Goal: Task Accomplishment & Management: Manage account settings

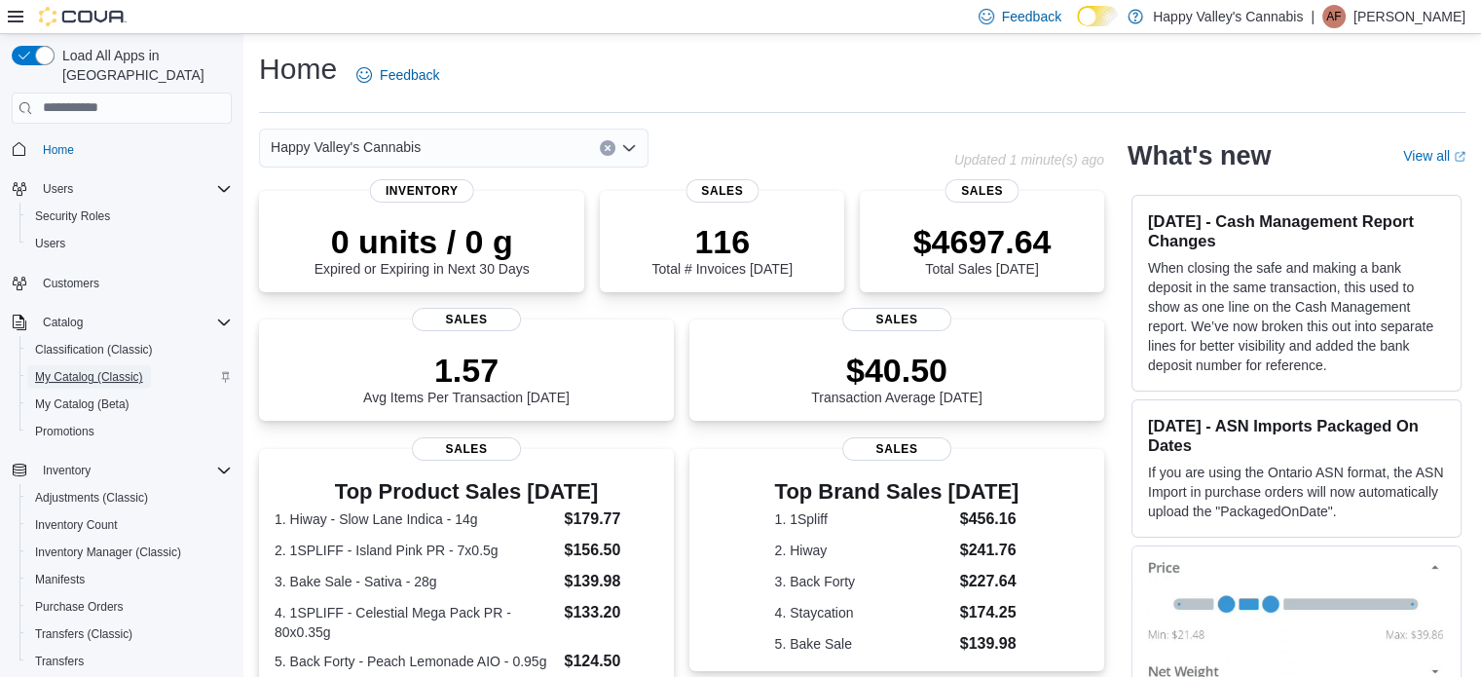
click at [120, 369] on span "My Catalog (Classic)" at bounding box center [89, 377] width 108 height 16
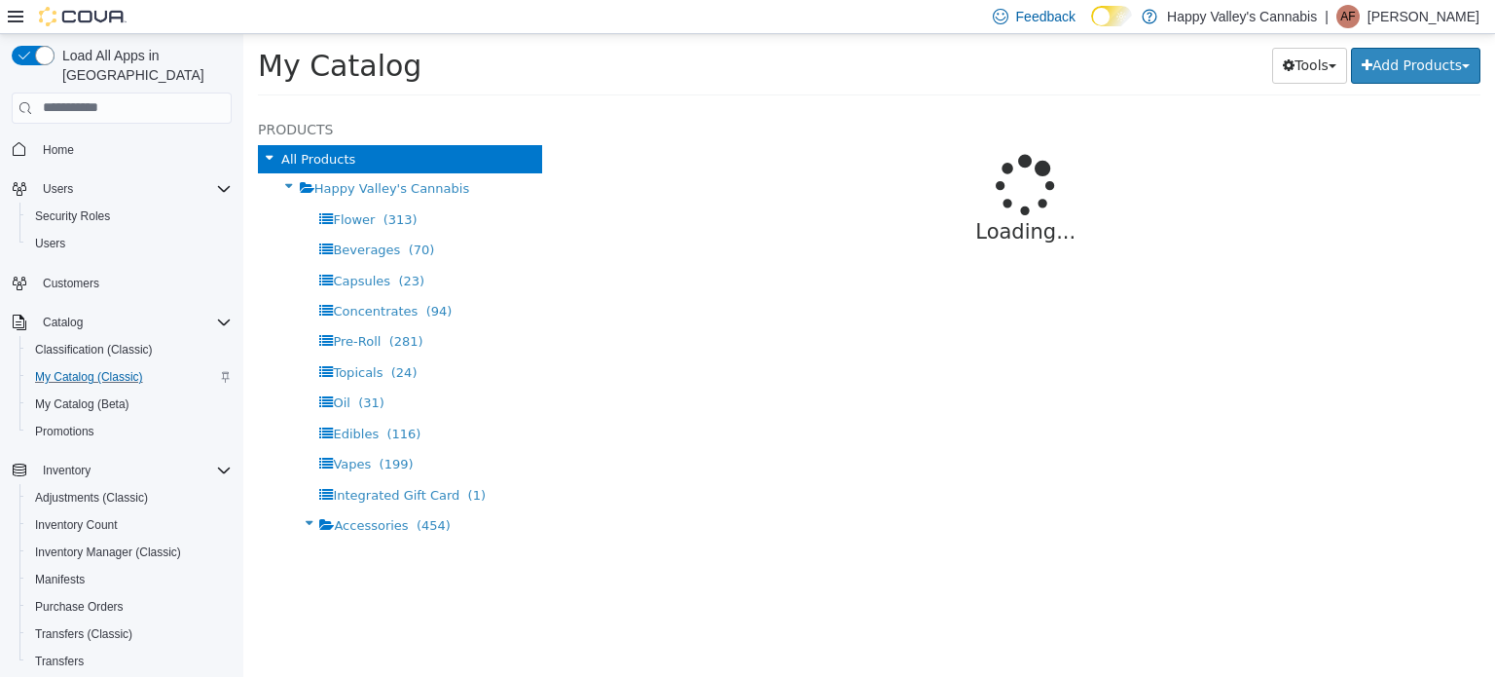
select select "**********"
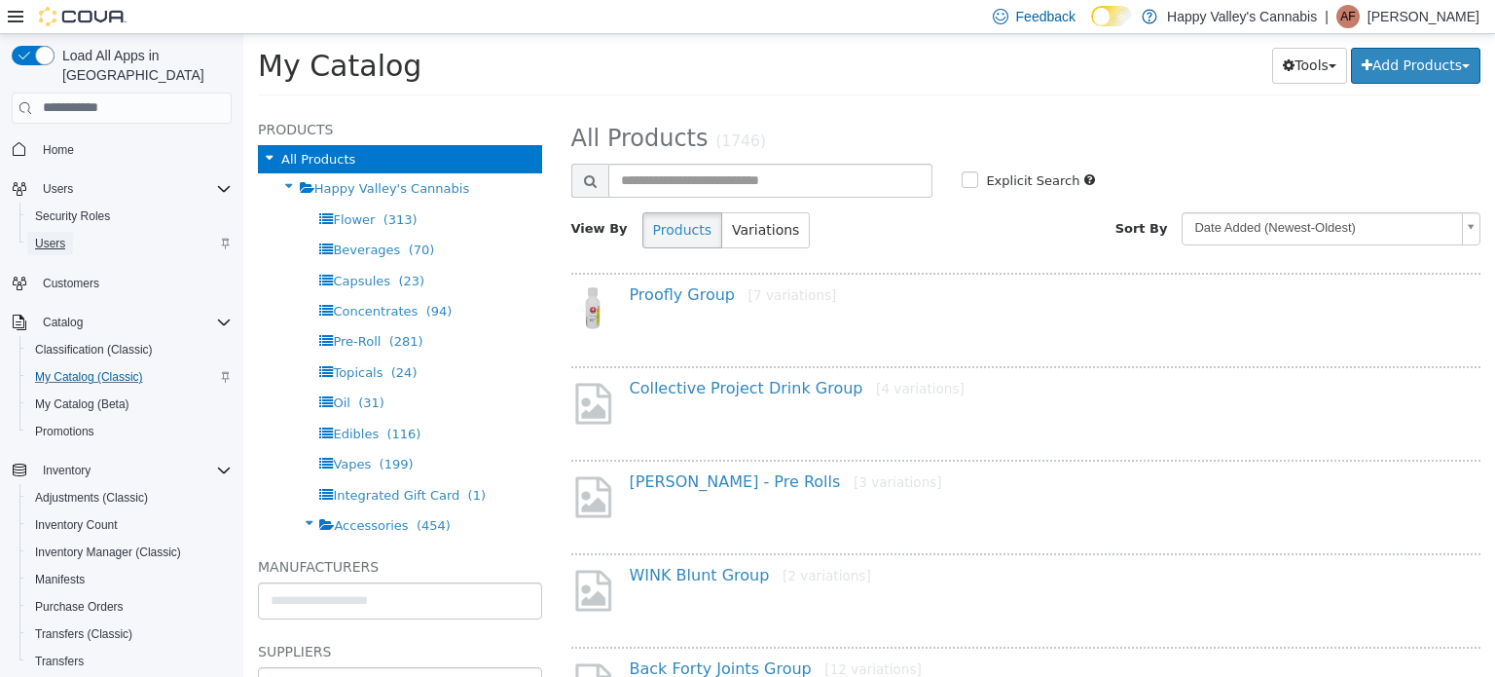
click at [65, 236] on span "Users" at bounding box center [50, 244] width 30 height 16
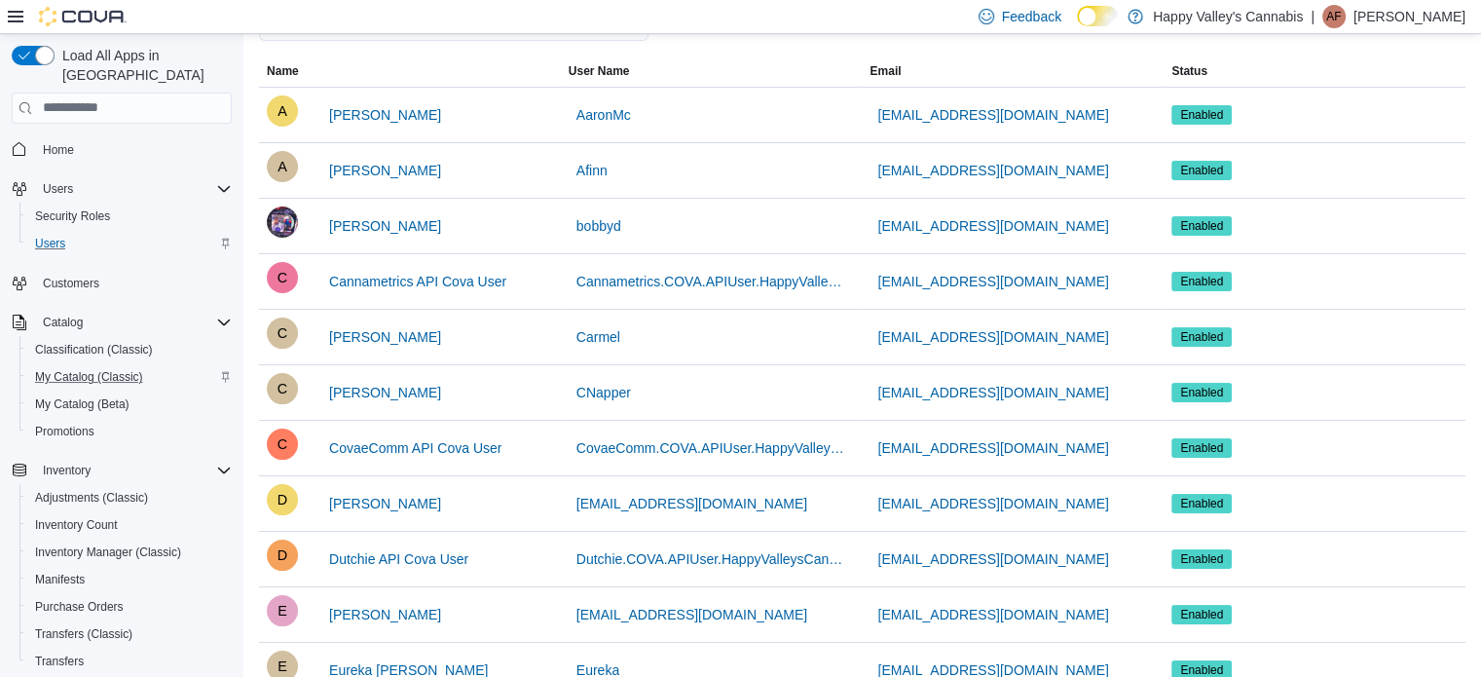
scroll to position [74, 0]
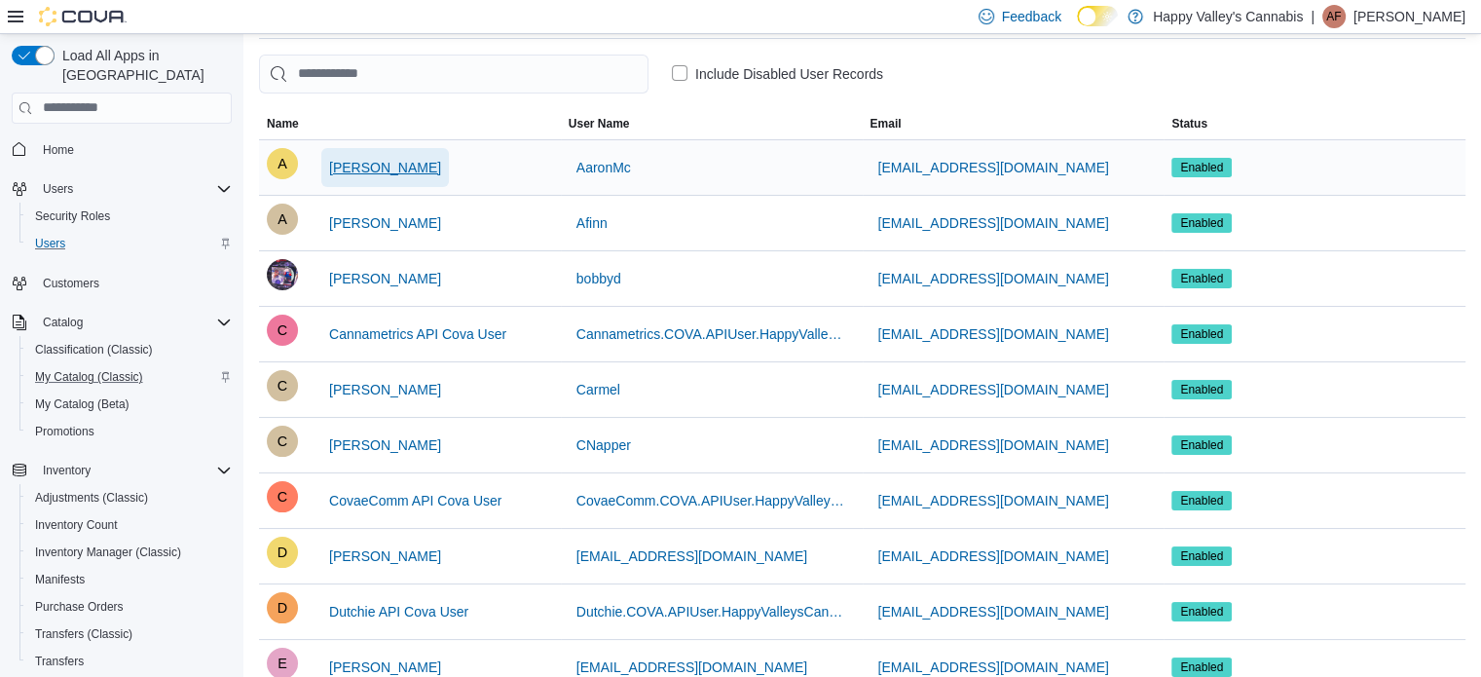
click at [409, 173] on span "Aaron Mcdowell" at bounding box center [385, 167] width 112 height 19
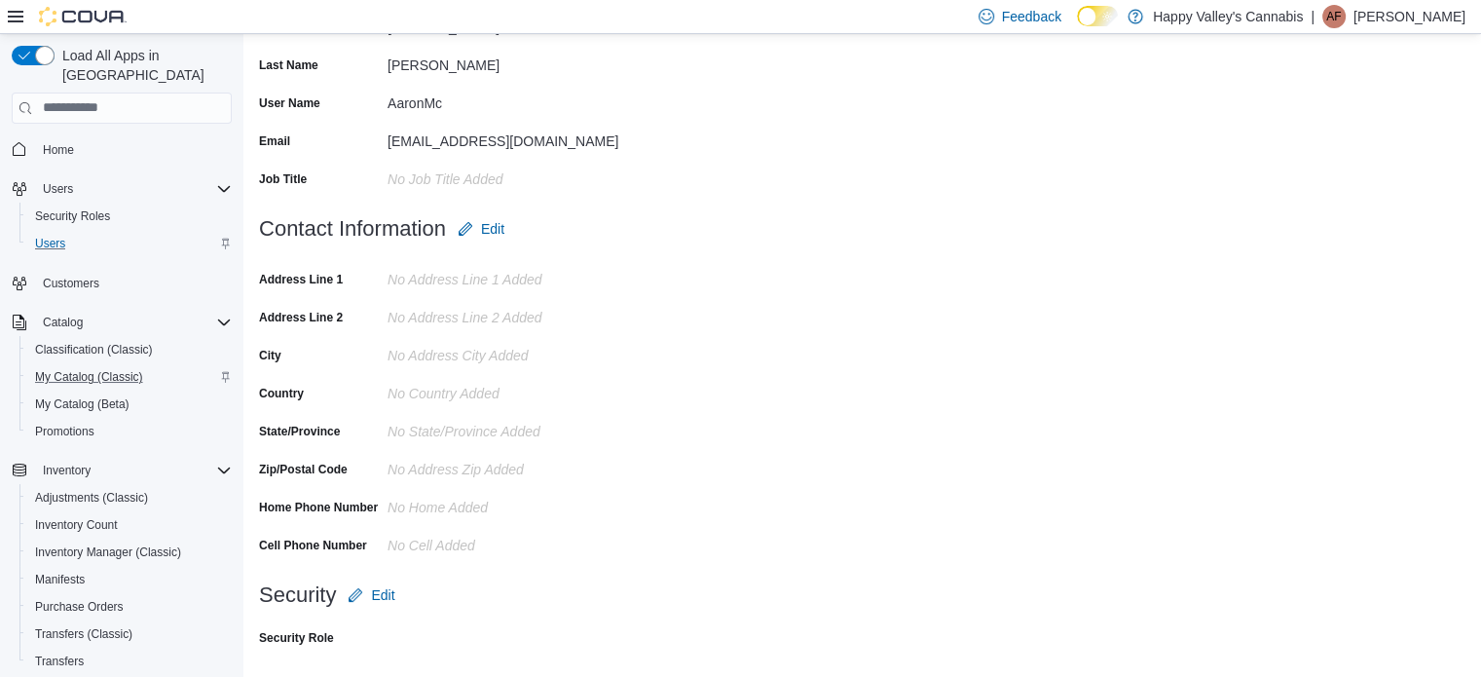
scroll to position [233, 0]
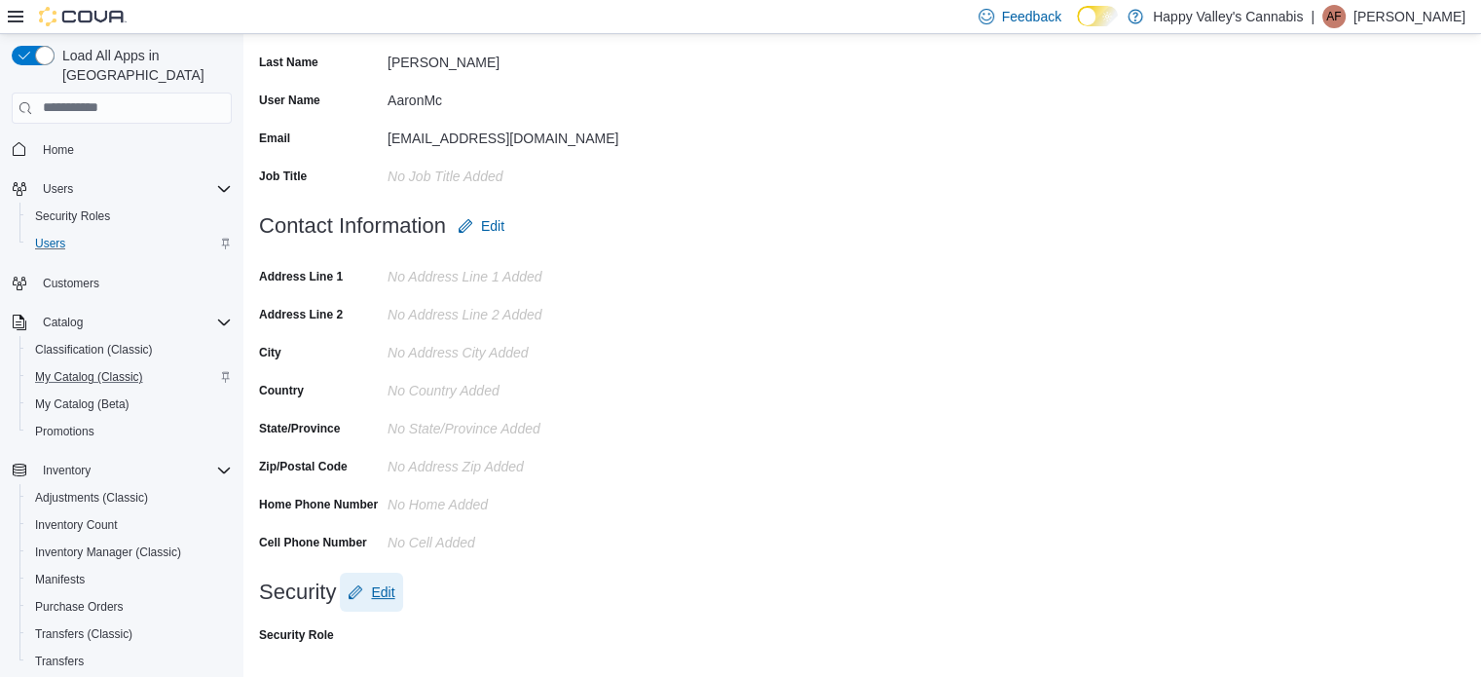
click at [383, 595] on span "Edit" at bounding box center [382, 591] width 23 height 19
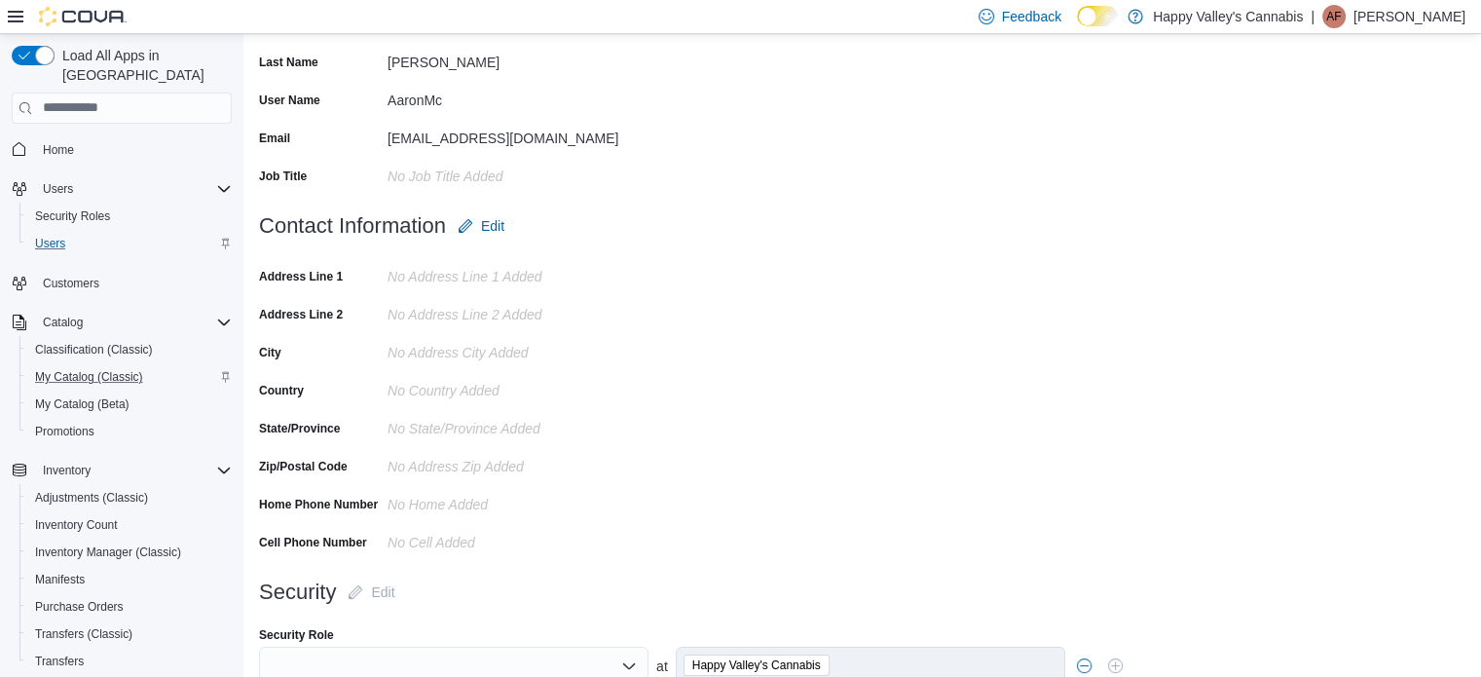
scroll to position [318, 0]
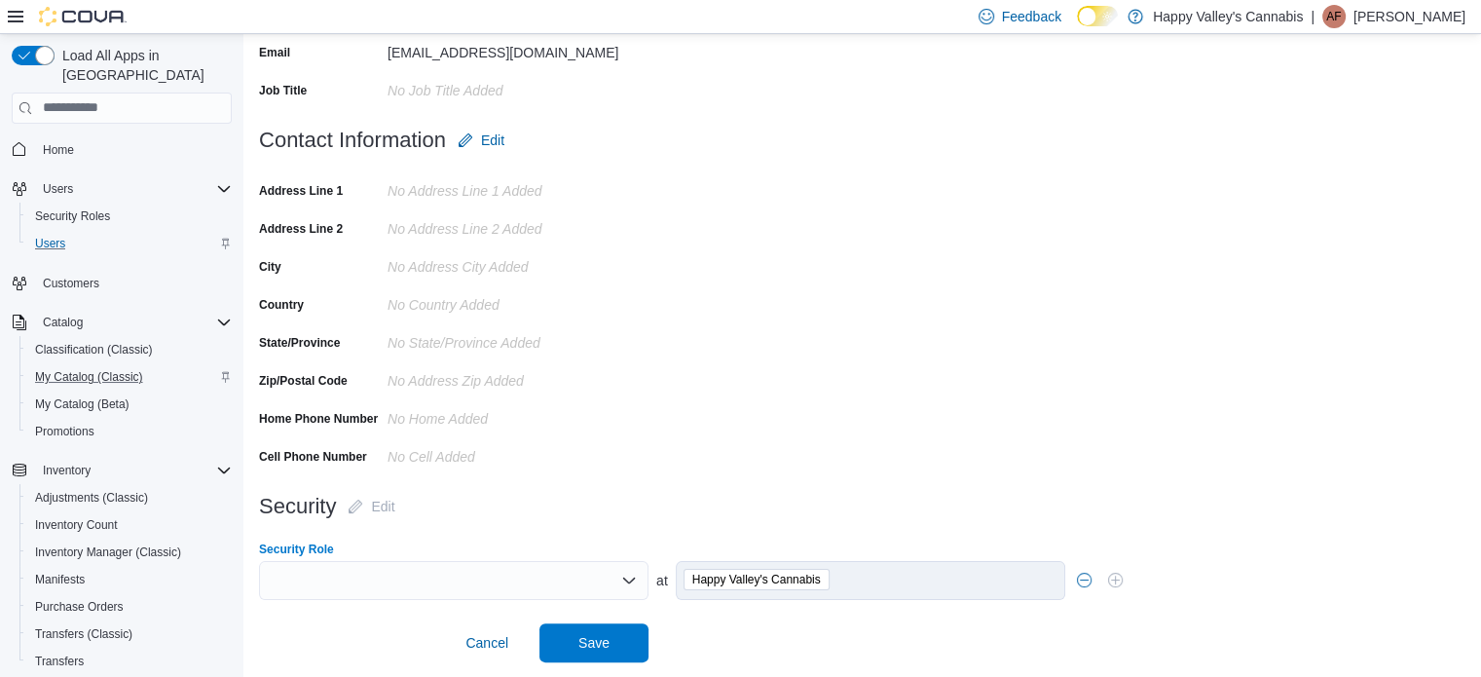
click at [627, 579] on icon "Open list of options" at bounding box center [629, 579] width 12 height 6
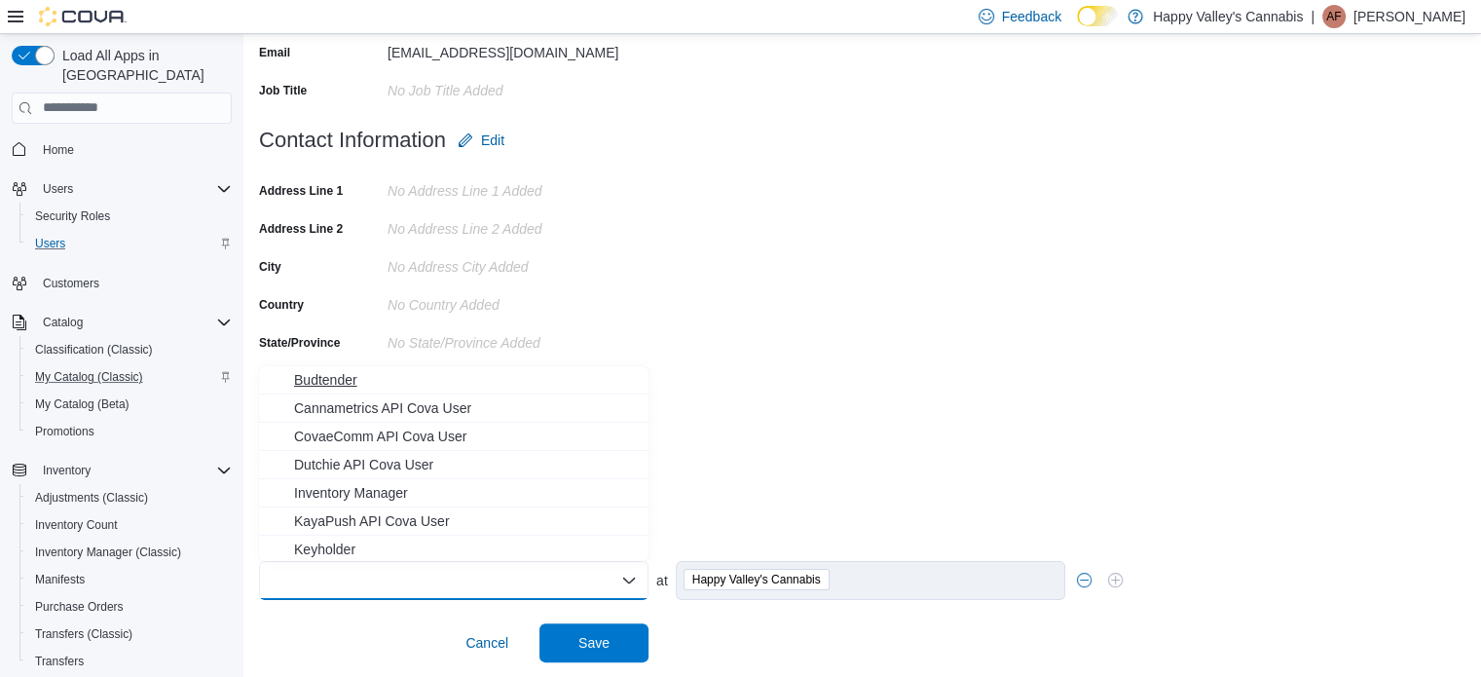
click at [561, 379] on span "Budtender" at bounding box center [465, 379] width 343 height 19
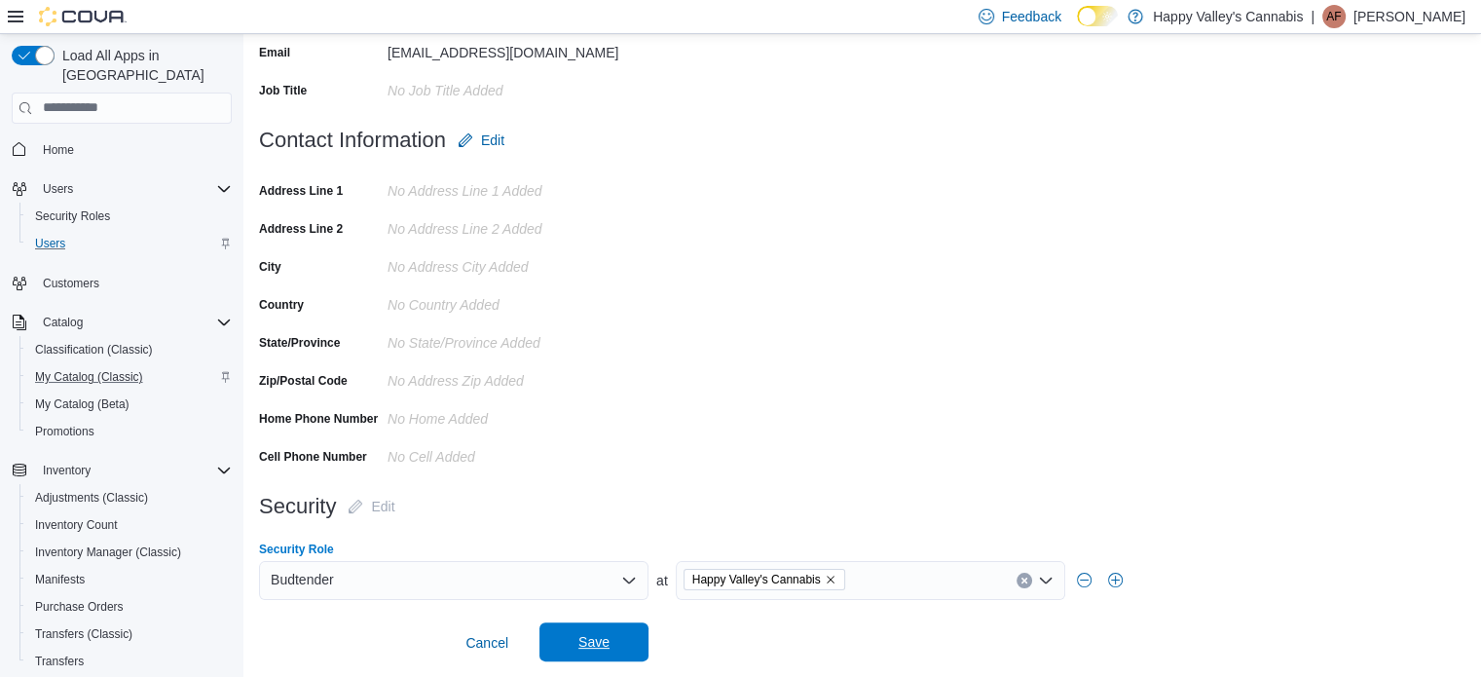
click at [623, 644] on span "Save" at bounding box center [594, 641] width 86 height 39
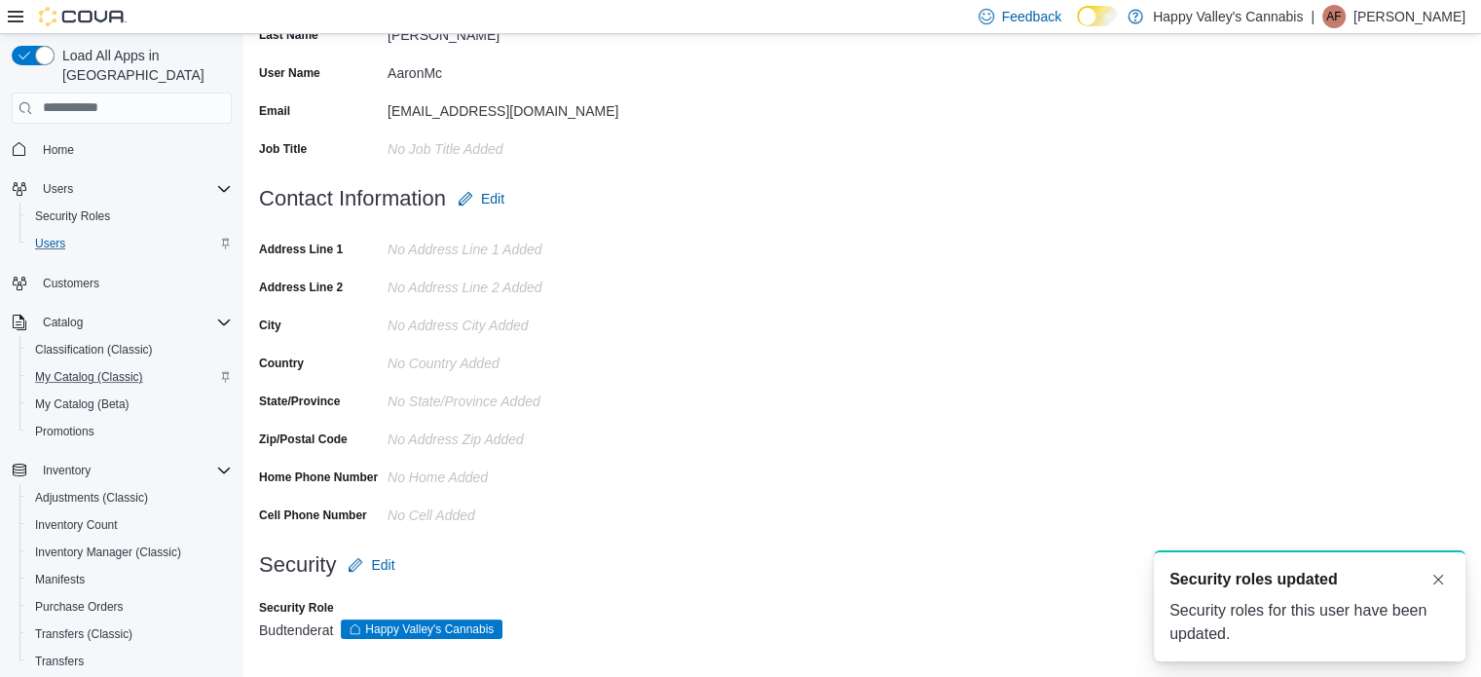
scroll to position [0, 0]
click at [383, 562] on span "Edit" at bounding box center [382, 564] width 23 height 19
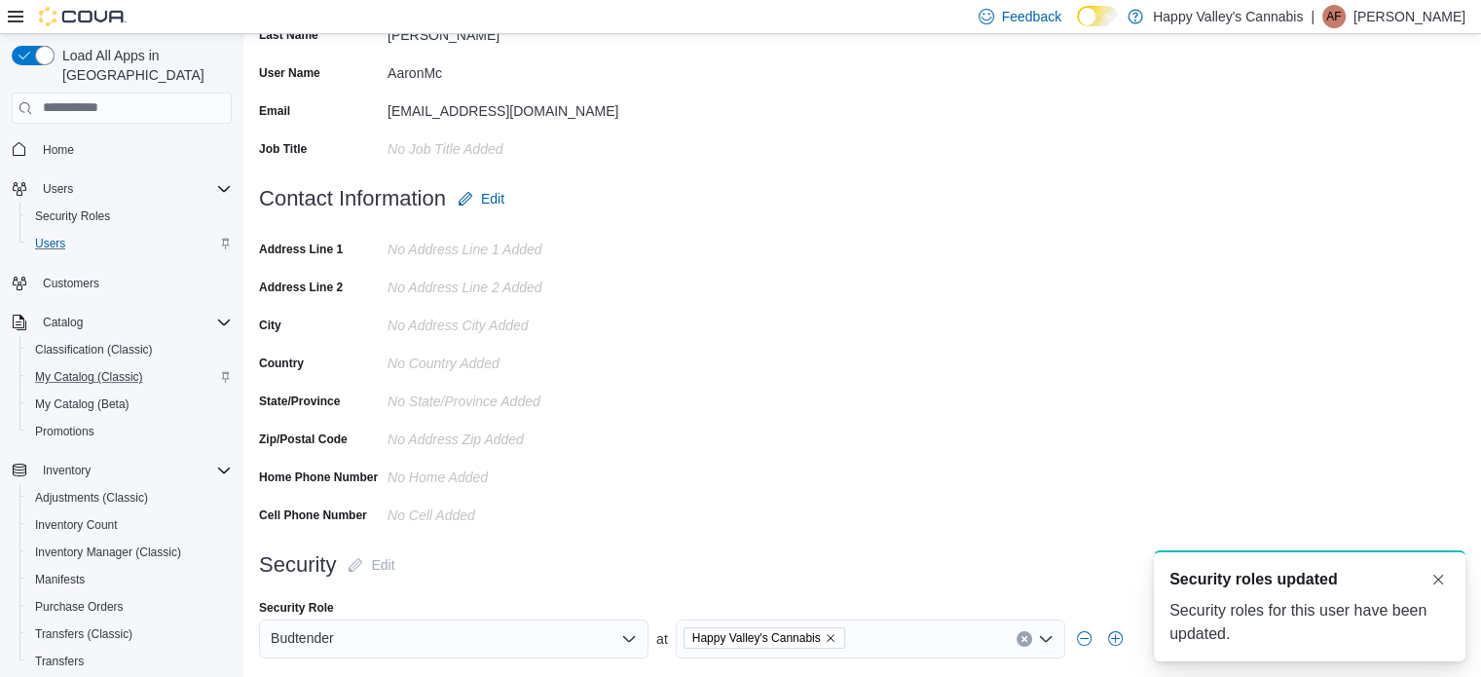
scroll to position [318, 0]
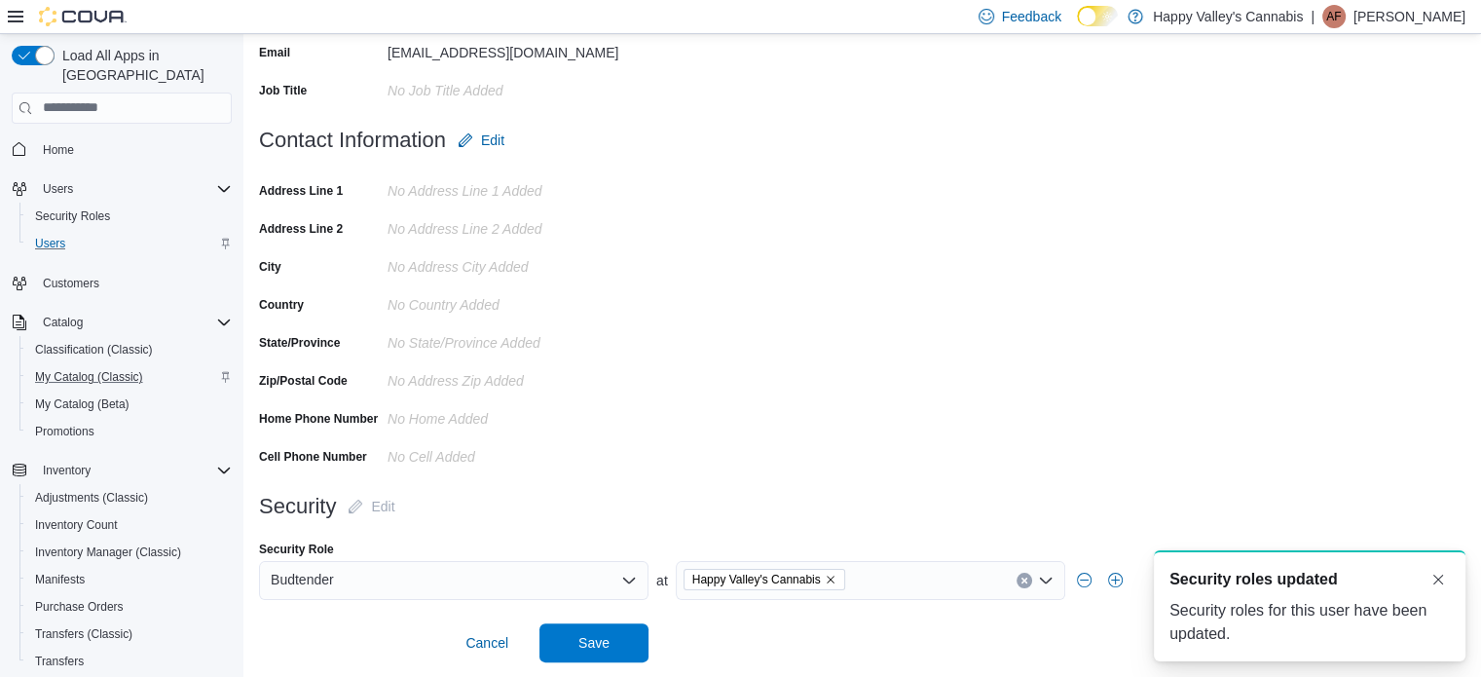
click at [1116, 577] on div "A new notification appears Security roles updated Security roles for this user …" at bounding box center [1285, 605] width 389 height 142
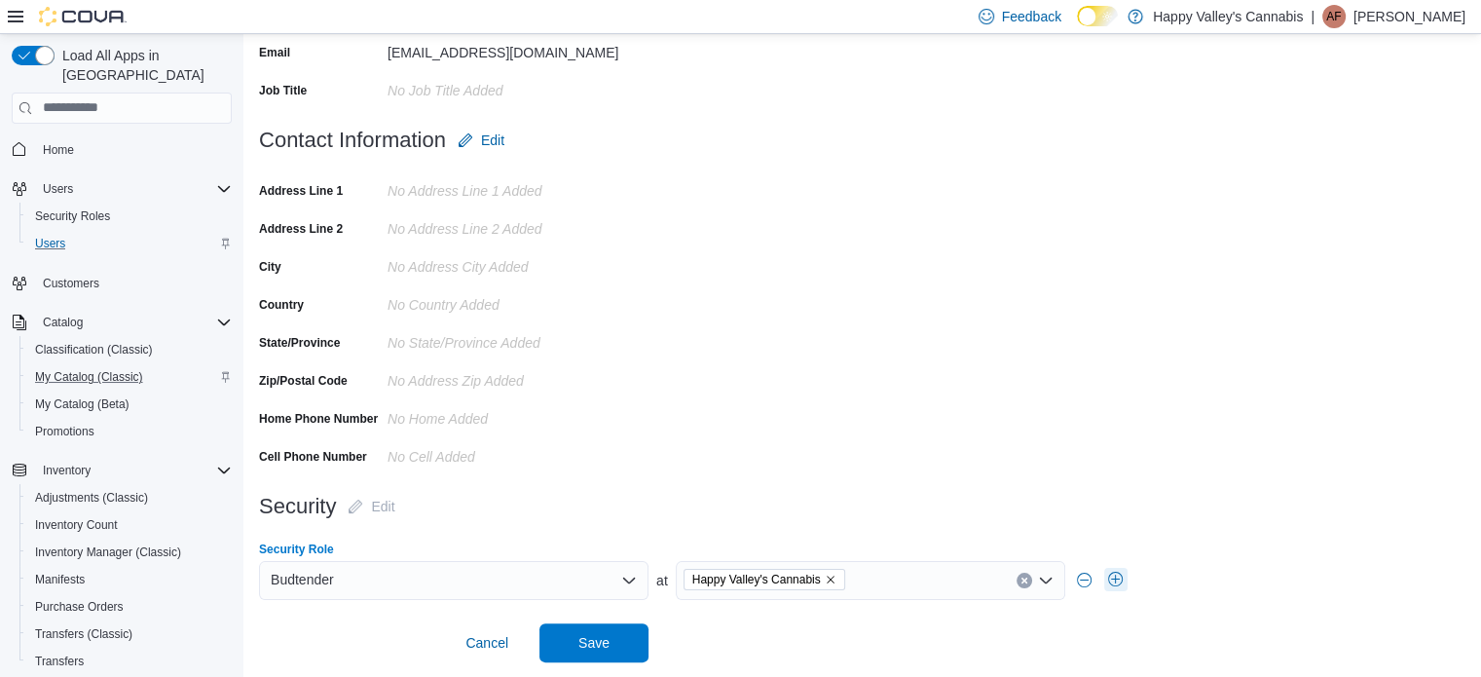
click at [1121, 574] on button "button" at bounding box center [1115, 579] width 23 height 23
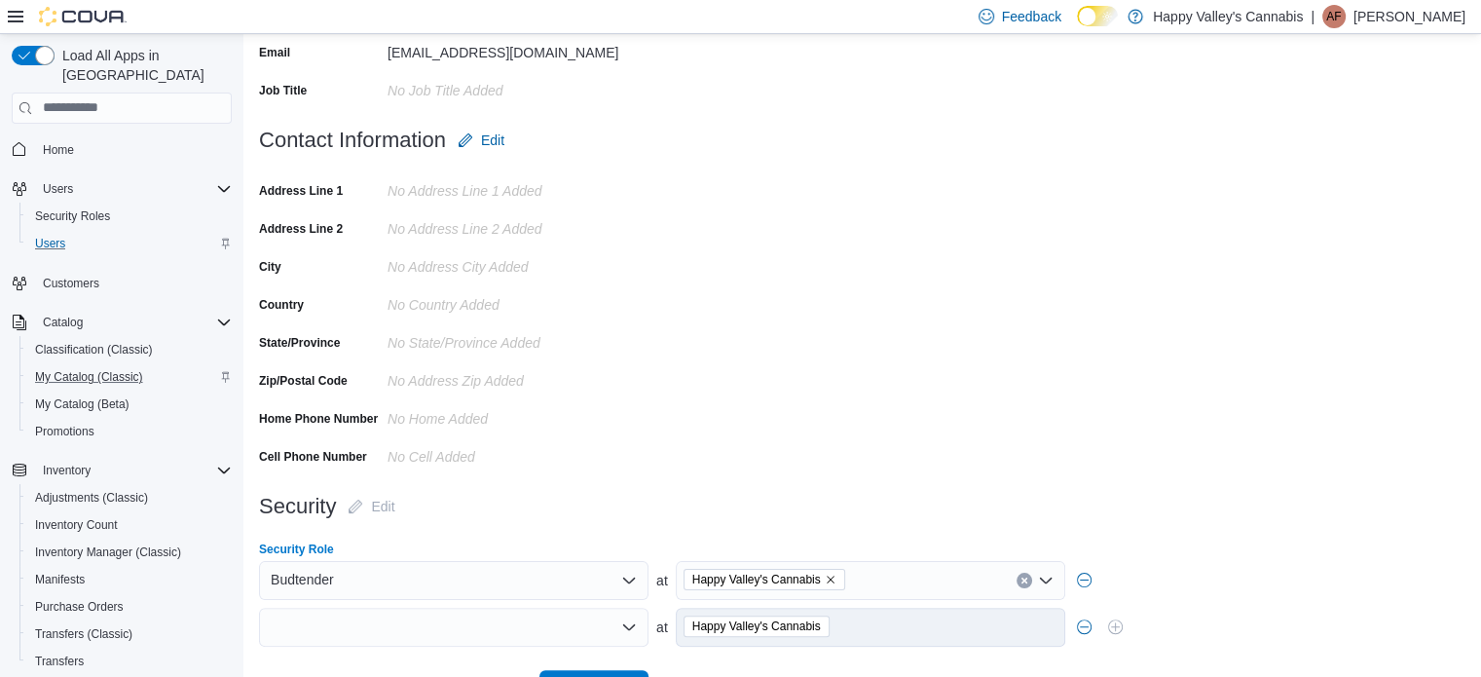
click at [623, 631] on icon "Open list of options" at bounding box center [629, 627] width 16 height 16
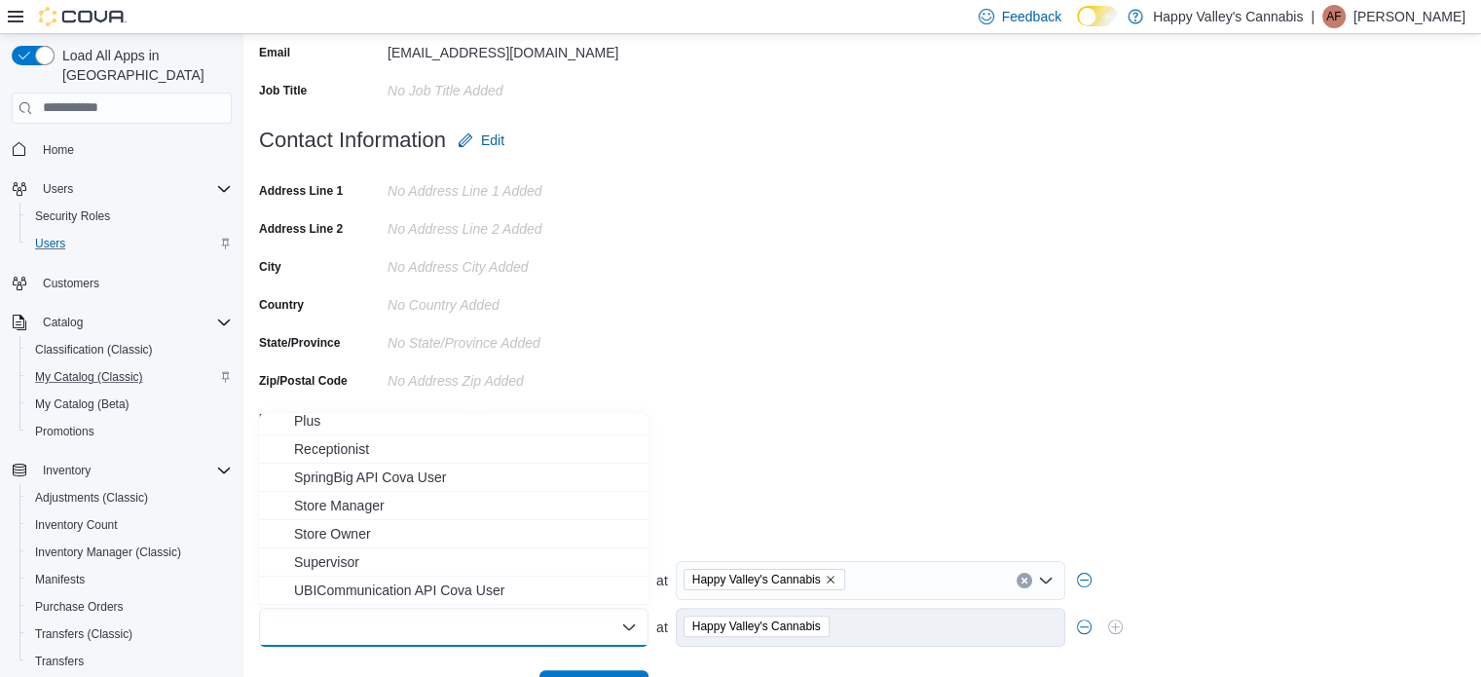
scroll to position [234, 0]
click at [529, 420] on span "Plus" at bounding box center [465, 418] width 343 height 19
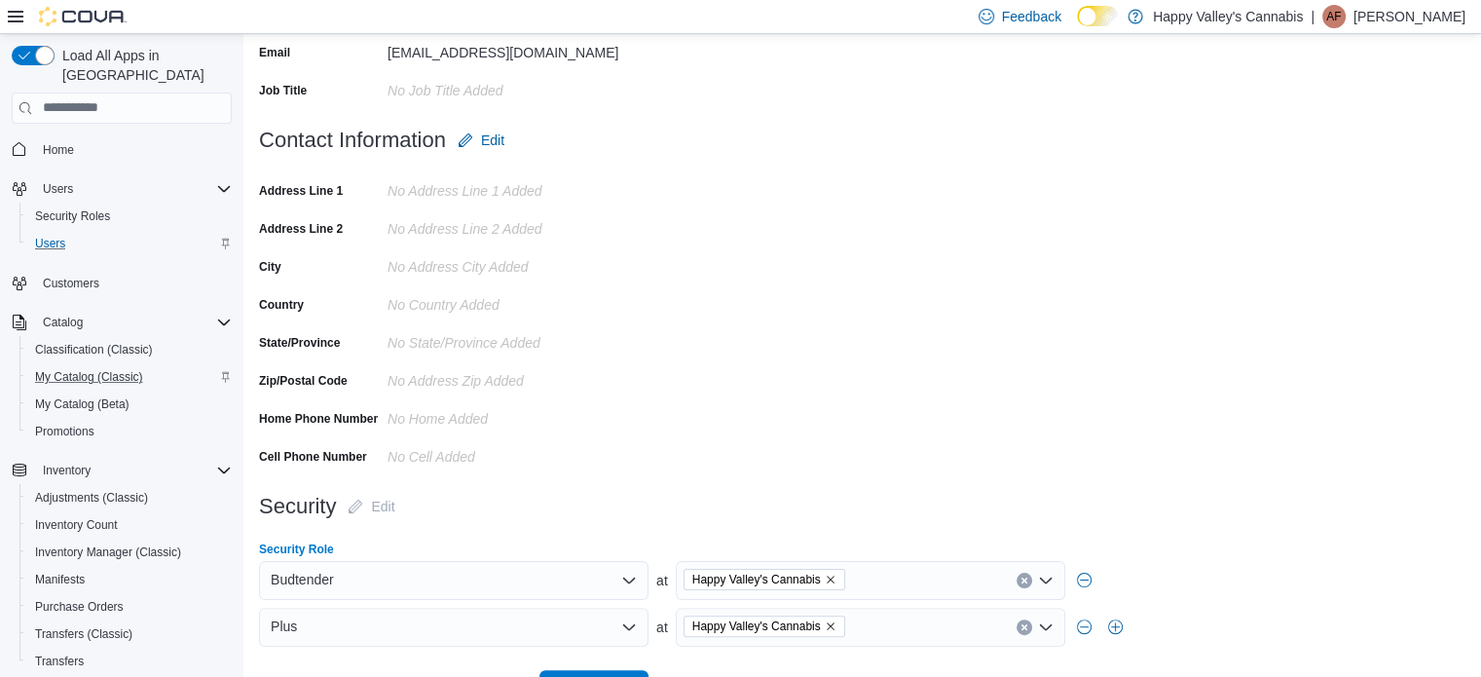
scroll to position [365, 0]
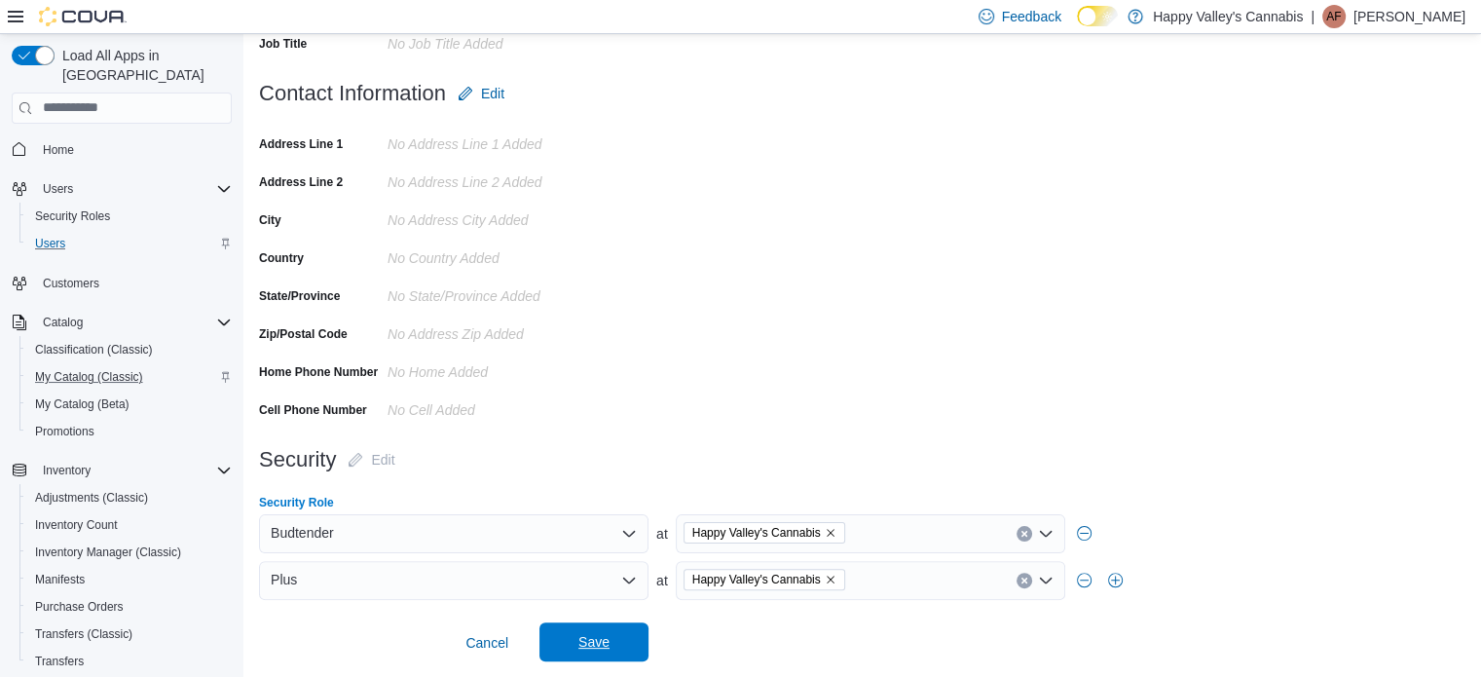
click at [598, 635] on span "Save" at bounding box center [593, 641] width 31 height 19
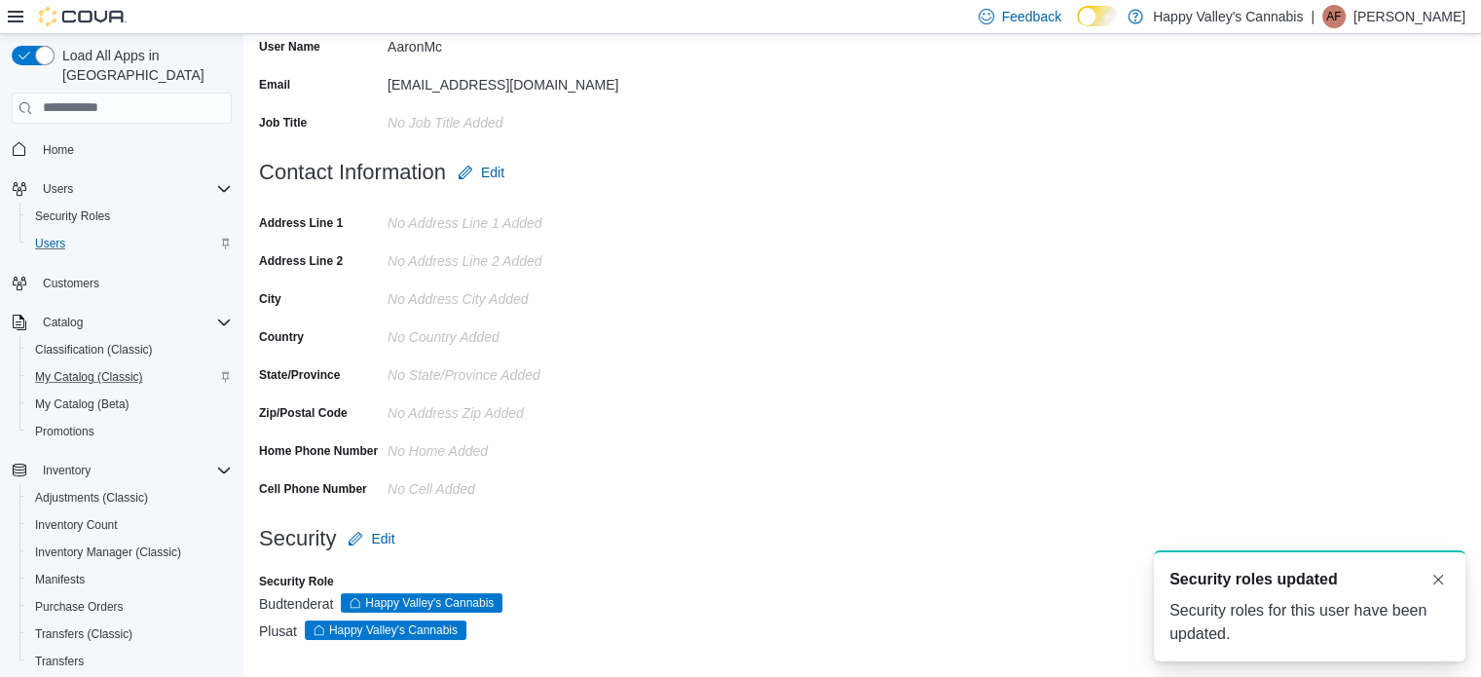
scroll to position [0, 0]
